Goal: Task Accomplishment & Management: Manage account settings

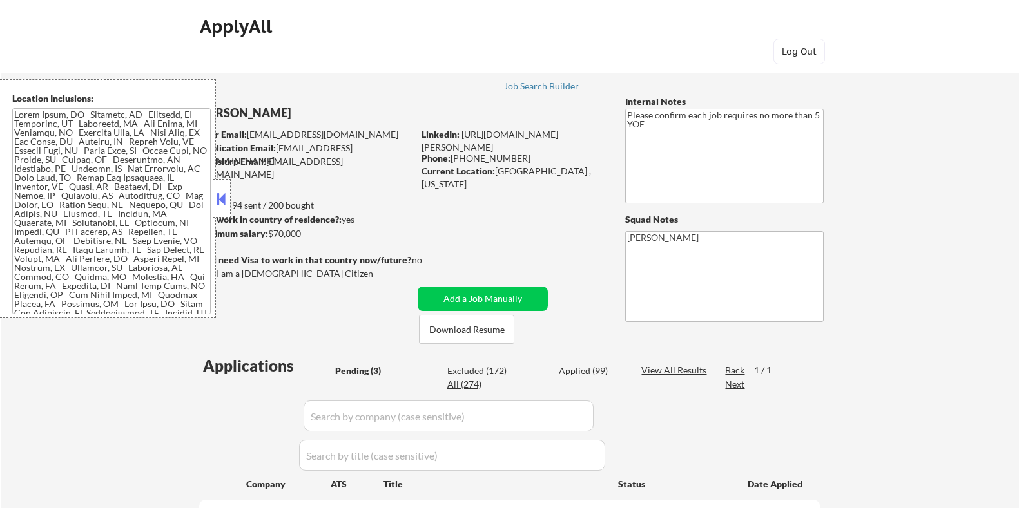
select select ""pending""
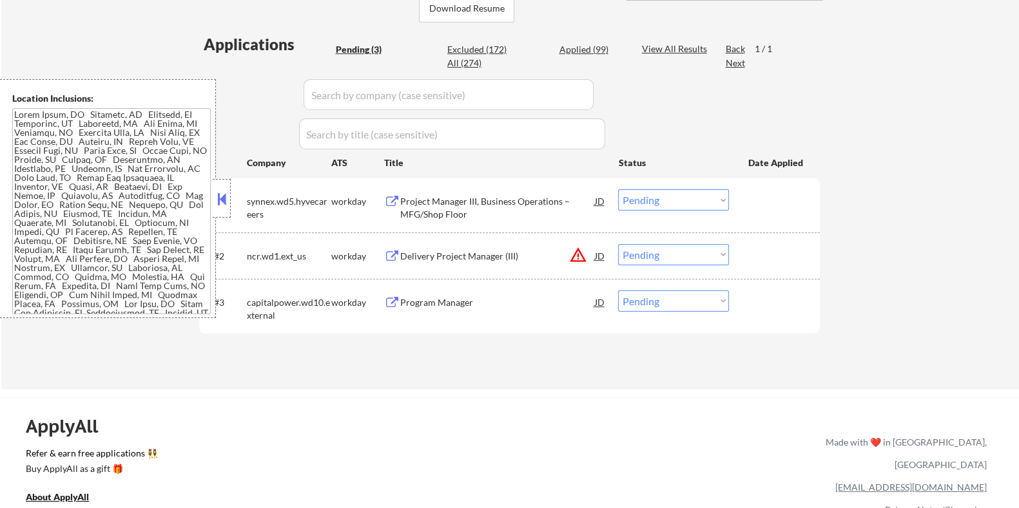
scroll to position [322, 0]
click at [438, 304] on div "Program Manager" at bounding box center [497, 302] width 195 height 13
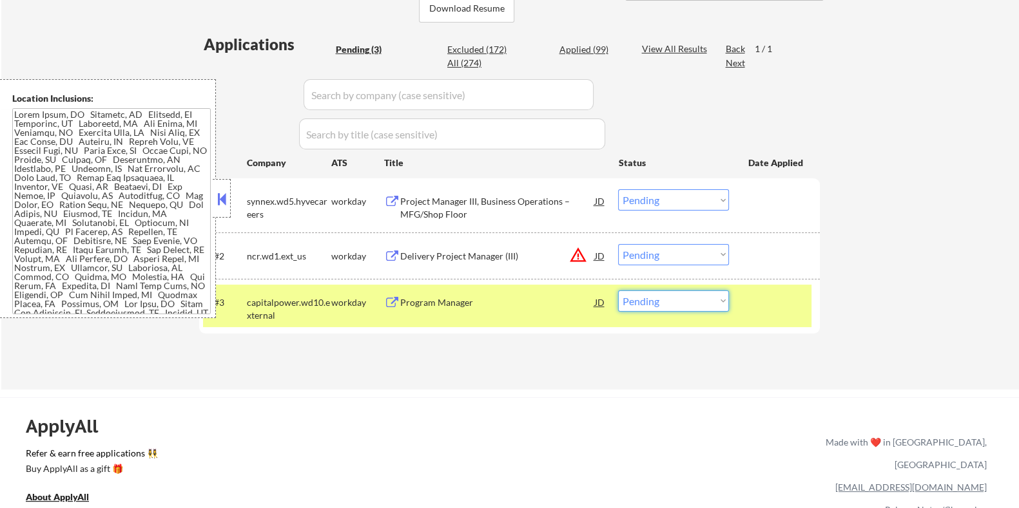
click at [666, 304] on select "Choose an option... Pending Applied Excluded (Questions) Excluded (Expired) Exc…" at bounding box center [673, 301] width 111 height 21
select select ""applied""
click at [618, 291] on select "Choose an option... Pending Applied Excluded (Questions) Excluded (Expired) Exc…" at bounding box center [673, 301] width 111 height 21
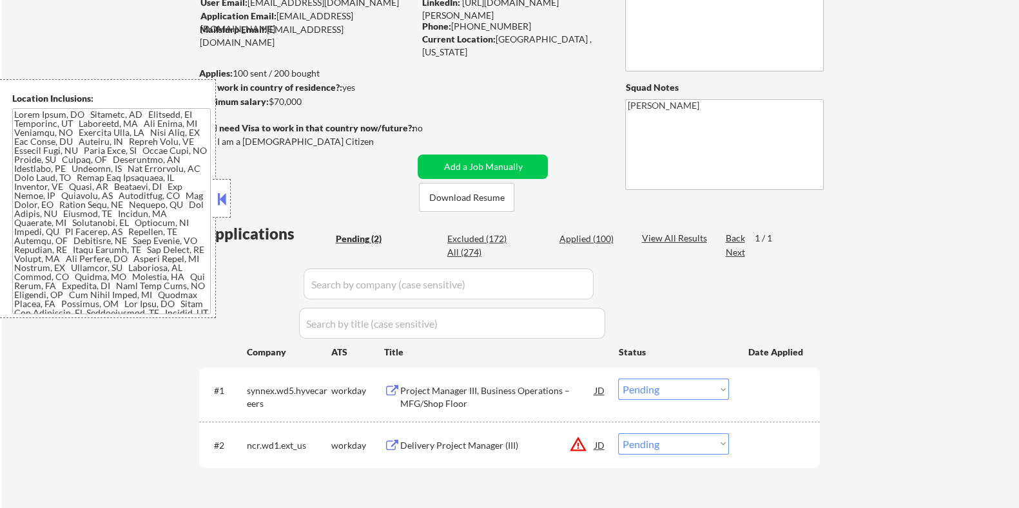
scroll to position [160, 0]
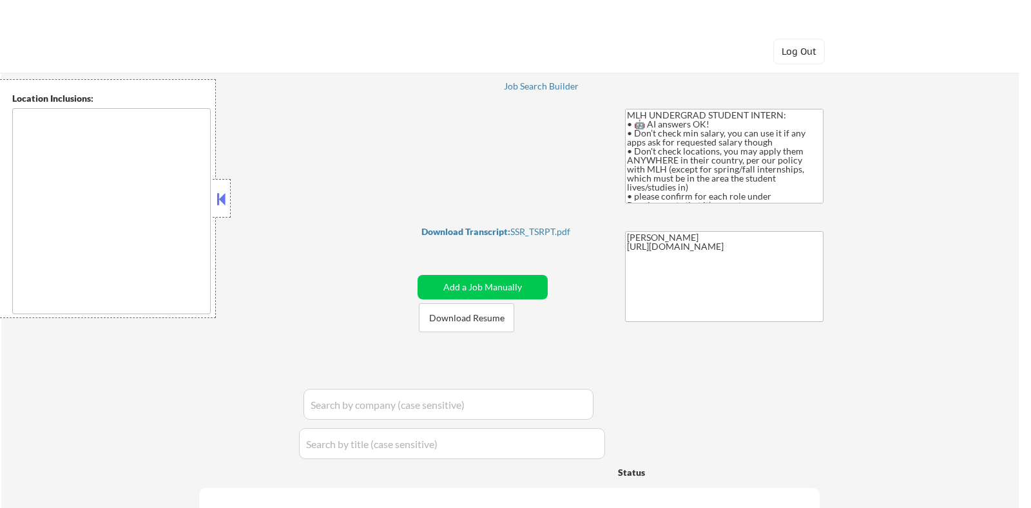
type textarea "country:US"
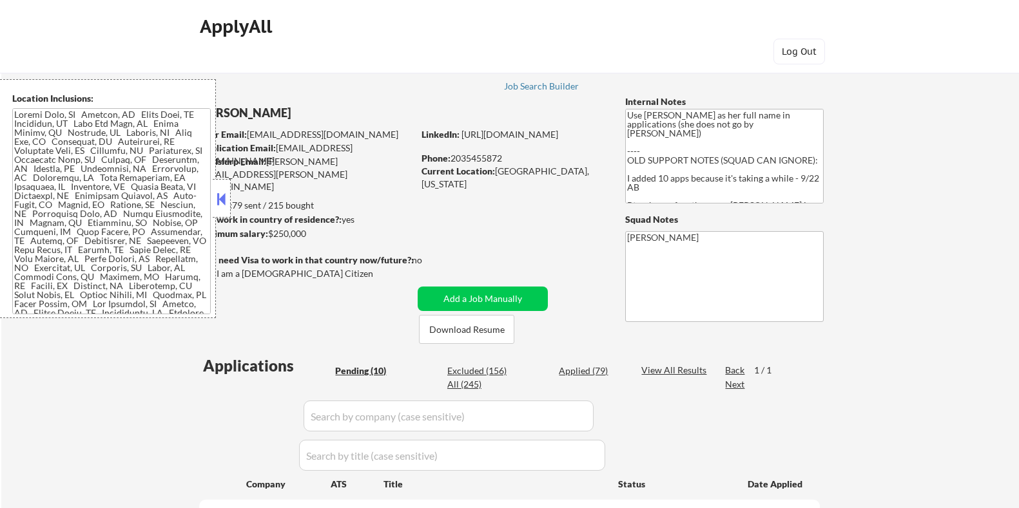
select select ""pending""
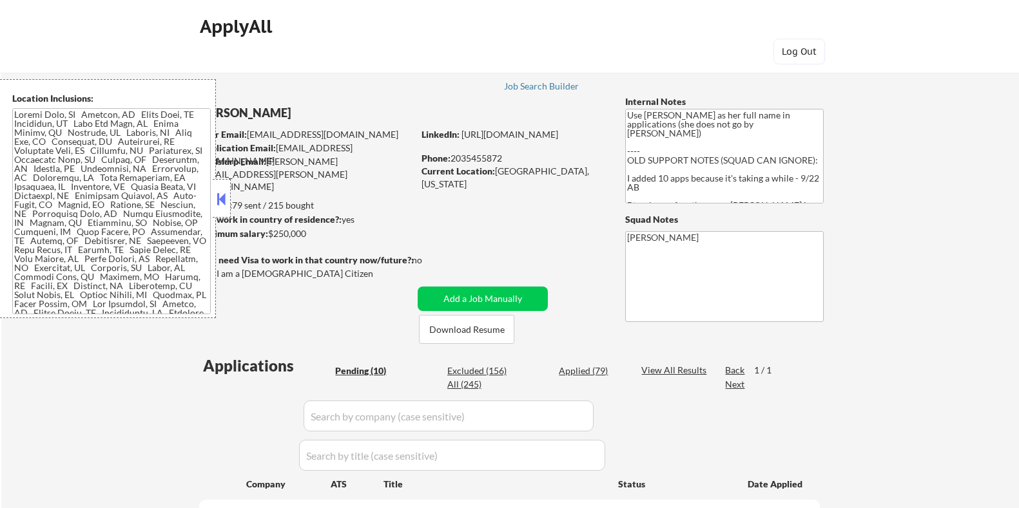
select select ""pending""
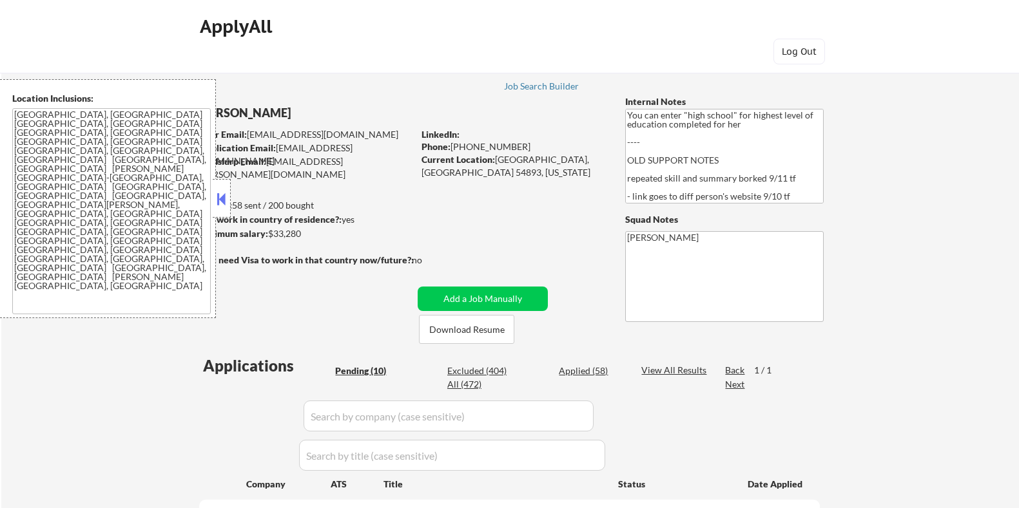
select select ""pending""
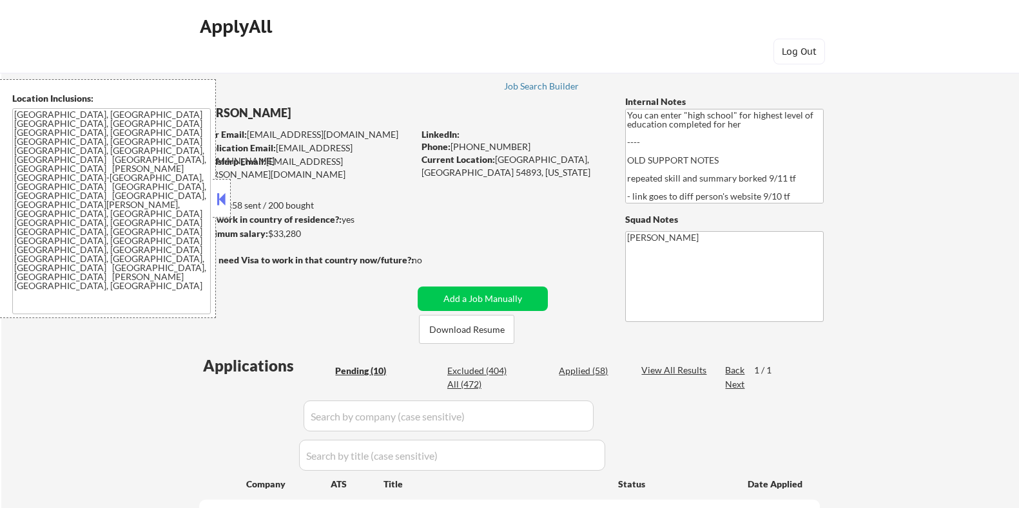
select select ""pending""
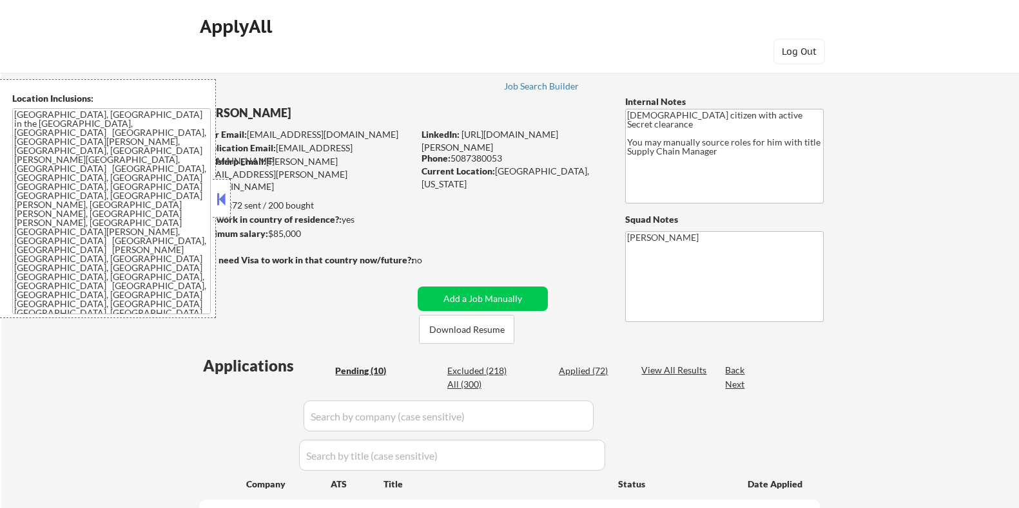
select select ""pending""
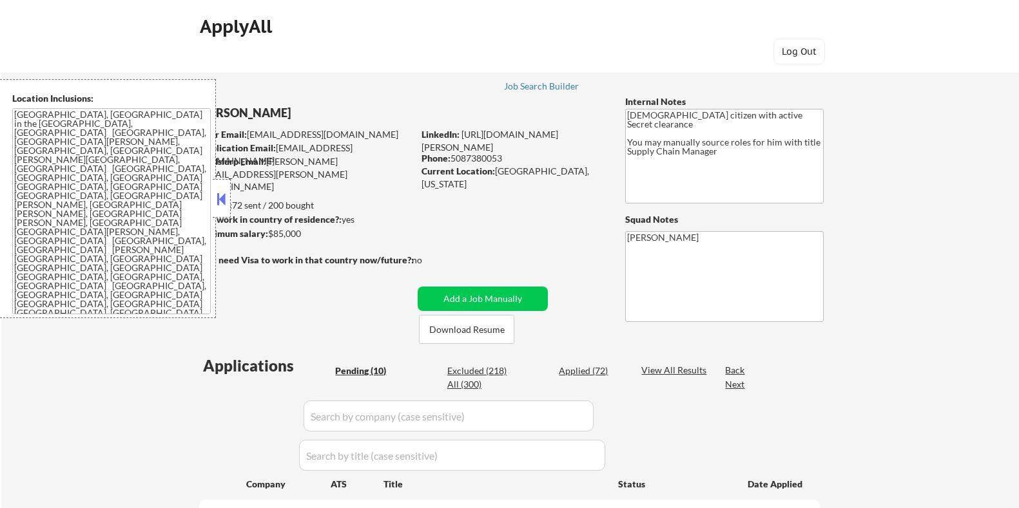
select select ""pending""
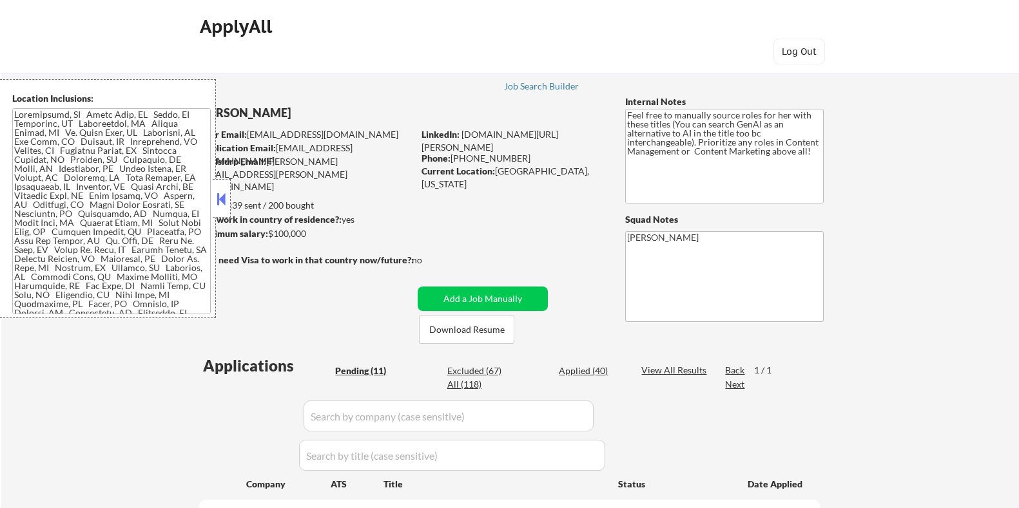
select select ""pending""
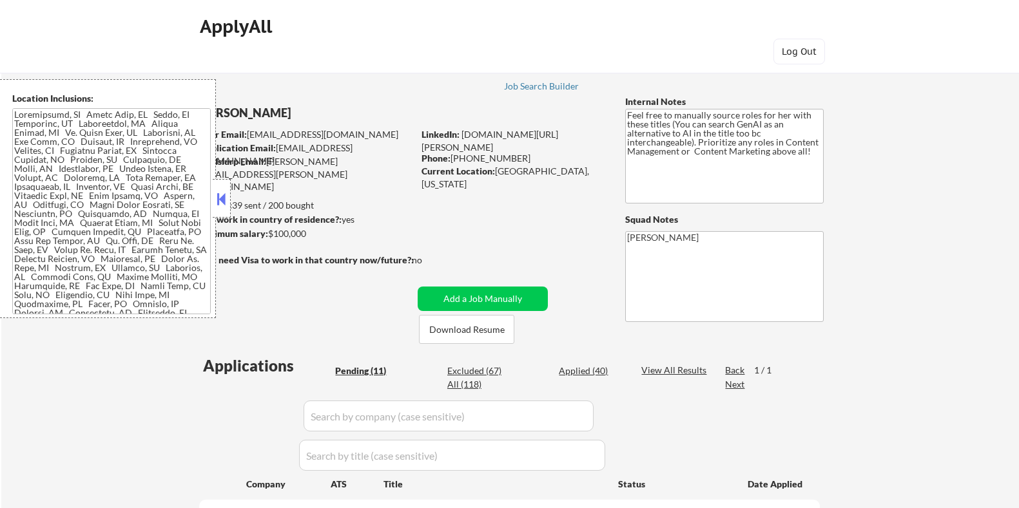
select select ""pending""
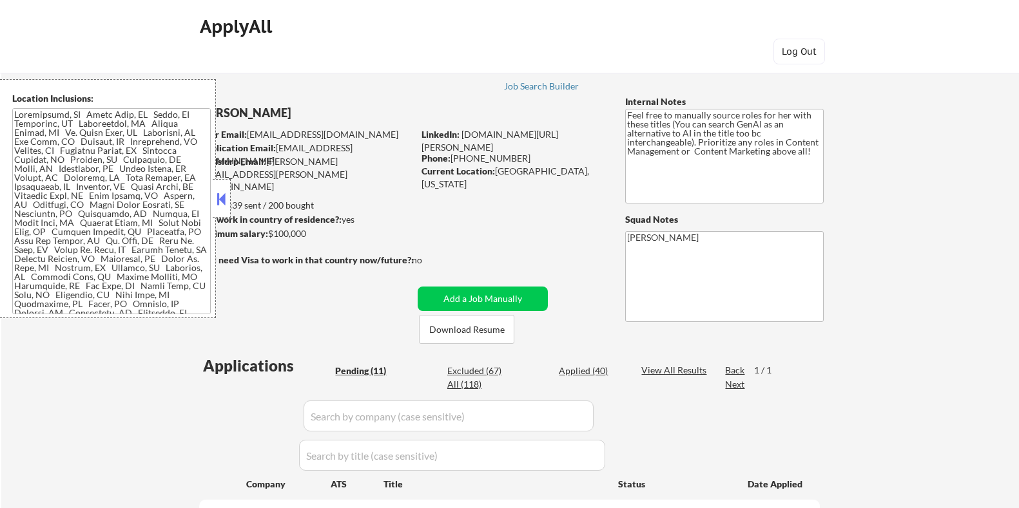
select select ""pending""
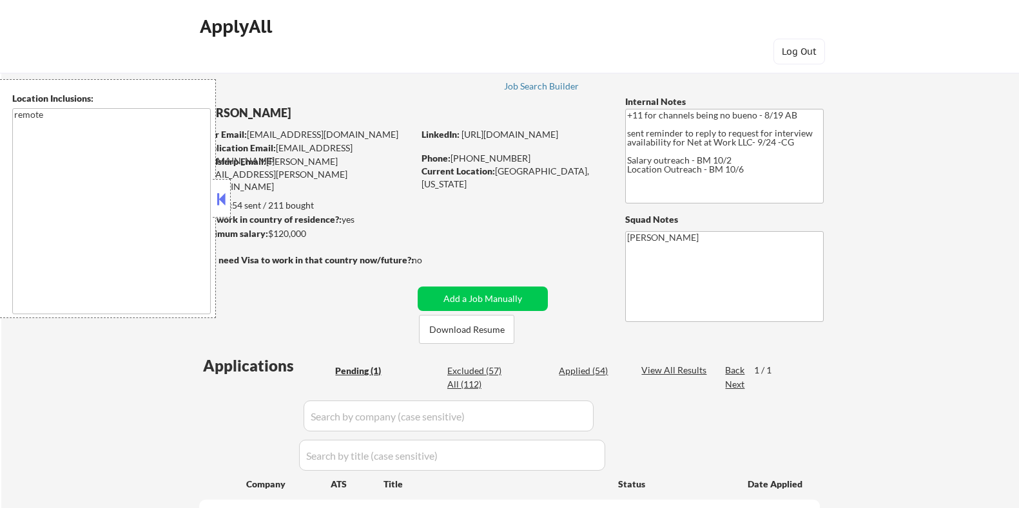
select select ""pending""
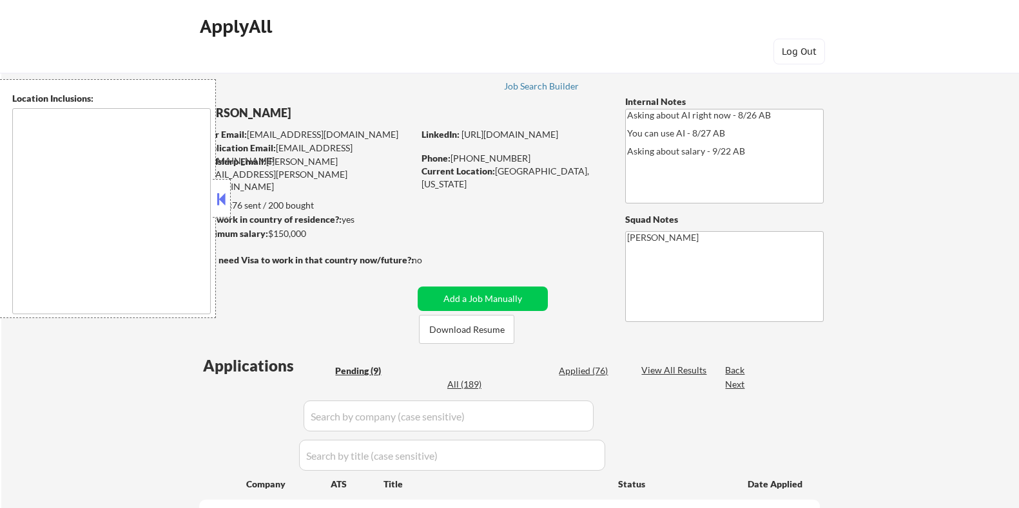
select select ""pending""
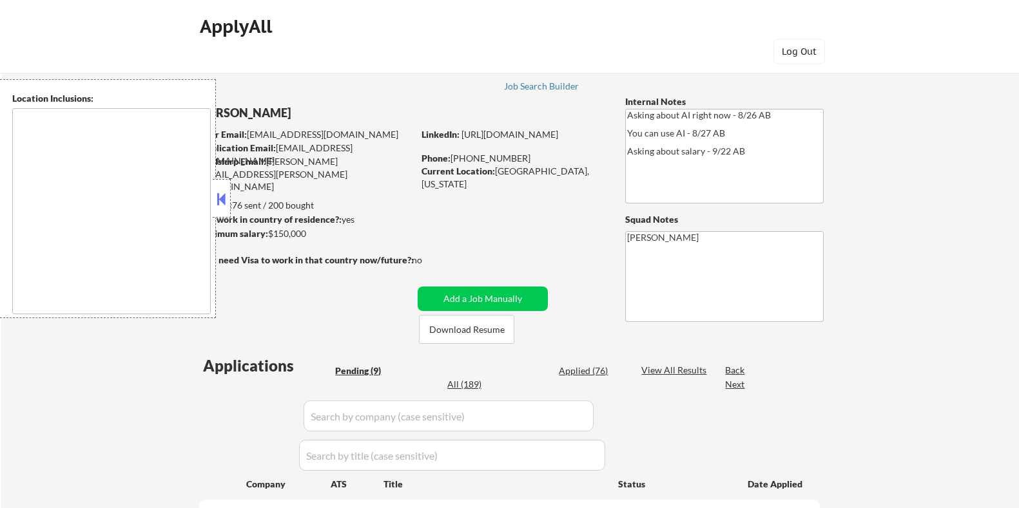
select select ""pending""
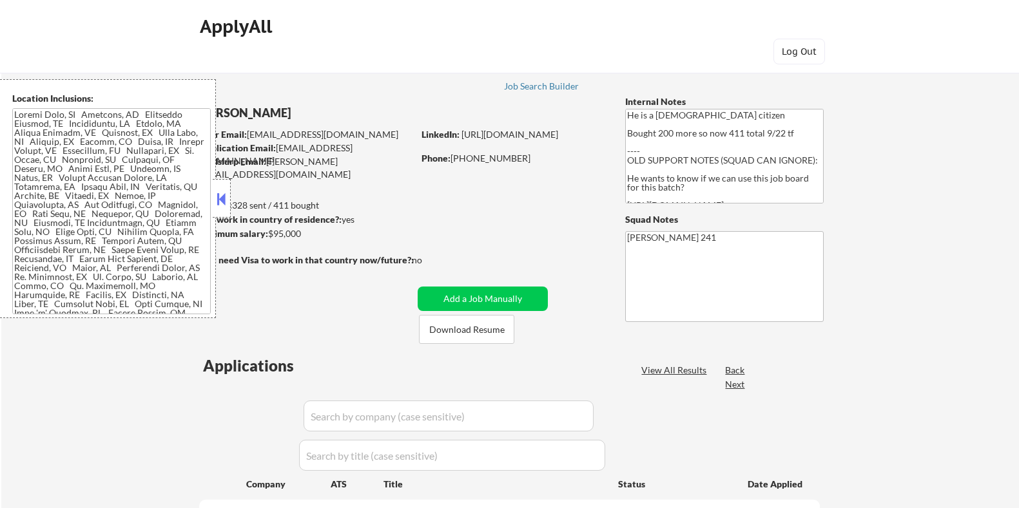
select select ""pending""
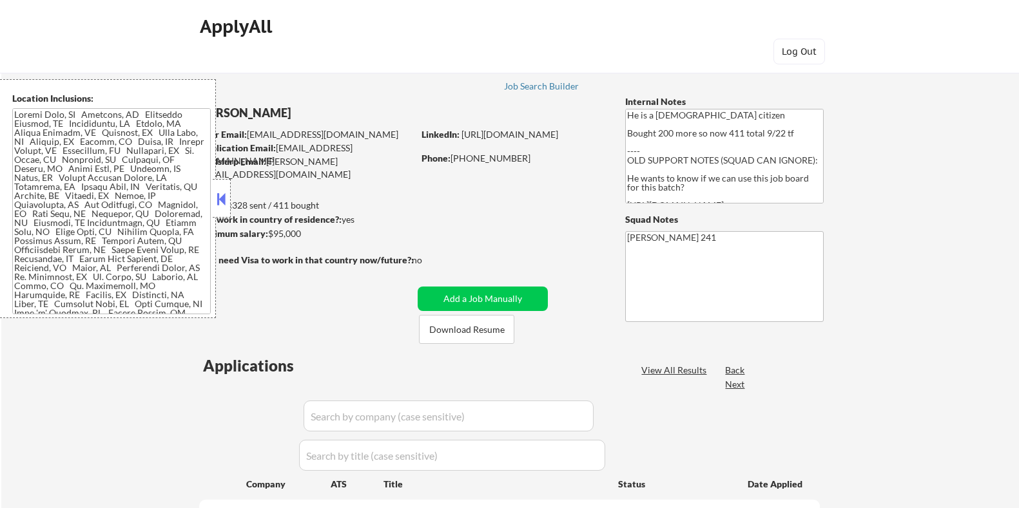
select select ""pending""
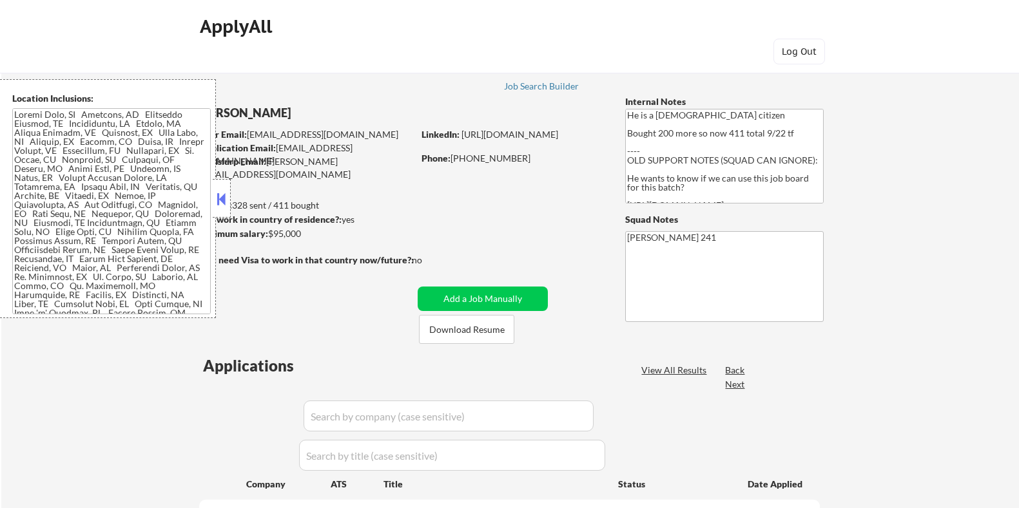
select select ""pending""
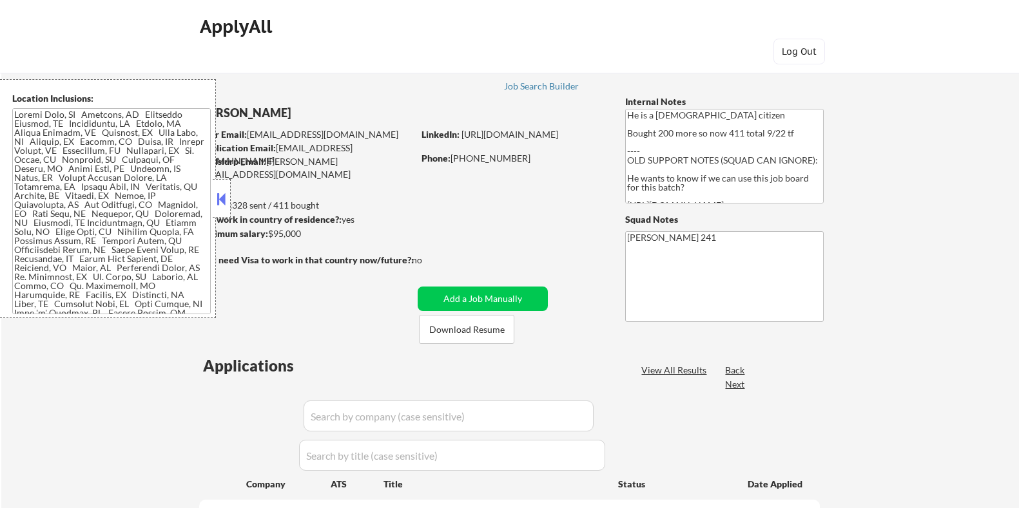
select select ""pending""
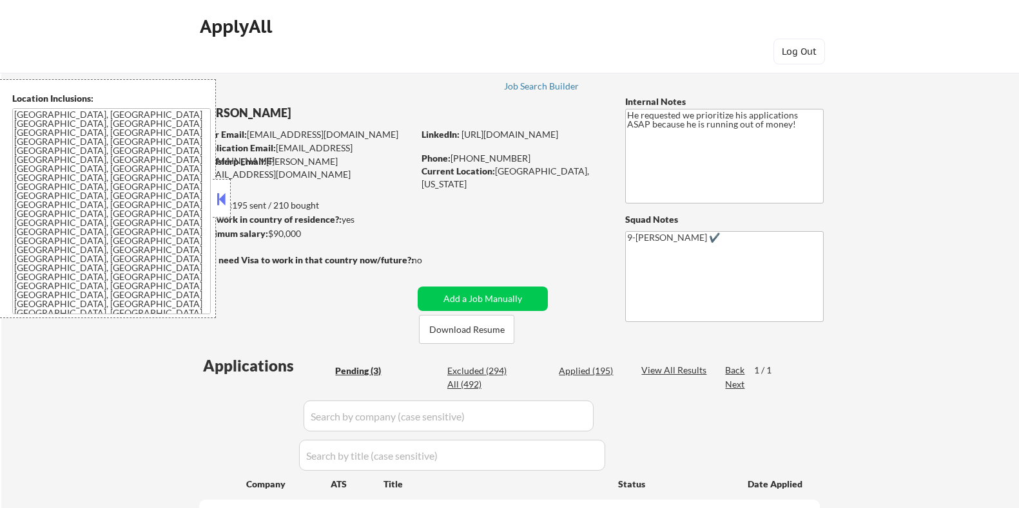
select select ""pending""
